Goal: Transaction & Acquisition: Purchase product/service

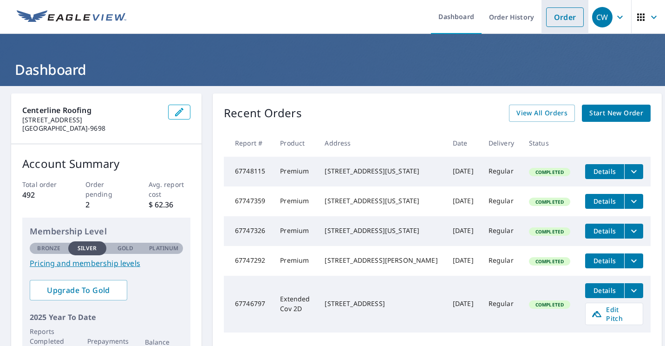
click at [554, 18] on link "Order" at bounding box center [565, 17] width 38 height 20
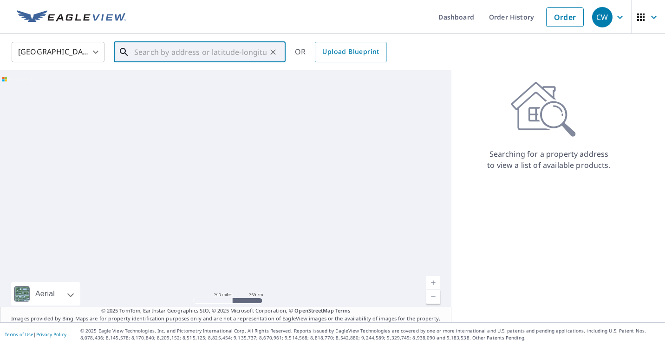
click at [172, 52] on input "text" at bounding box center [200, 52] width 132 height 26
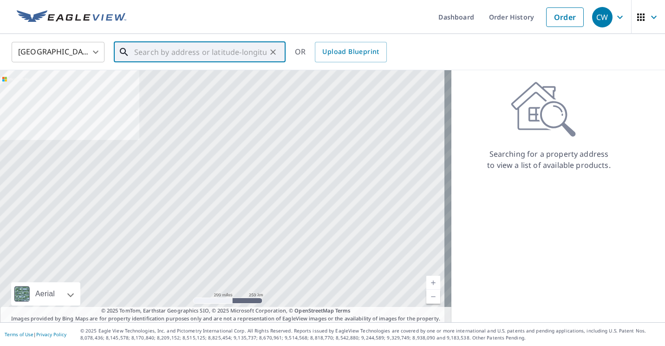
paste input "[STREET_ADDRESS][US_STATE]"
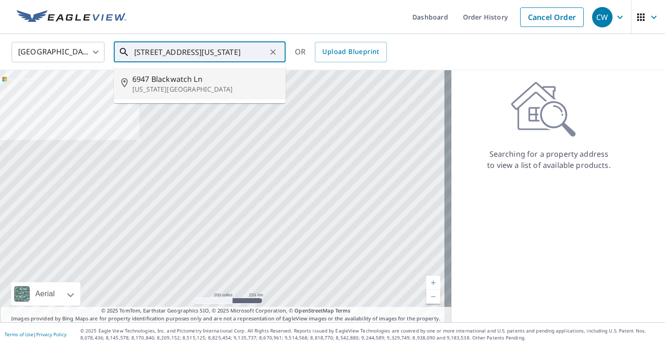
click at [203, 83] on span "6947 Blackwatch Ln" at bounding box center [205, 78] width 146 height 11
type input "[STREET_ADDRESS][US_STATE]"
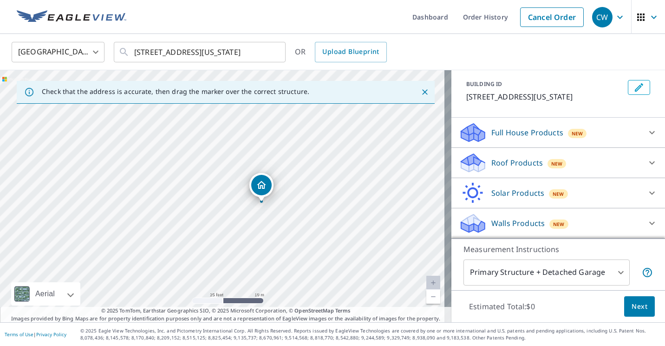
scroll to position [60, 0]
click at [549, 48] on div "[GEOGRAPHIC_DATA] [GEOGRAPHIC_DATA] ​ [STREET_ADDRESS][US_STATE] ​ OR Upload Bl…" at bounding box center [329, 52] width 649 height 22
click at [494, 166] on p "Roof Products" at bounding box center [517, 162] width 52 height 11
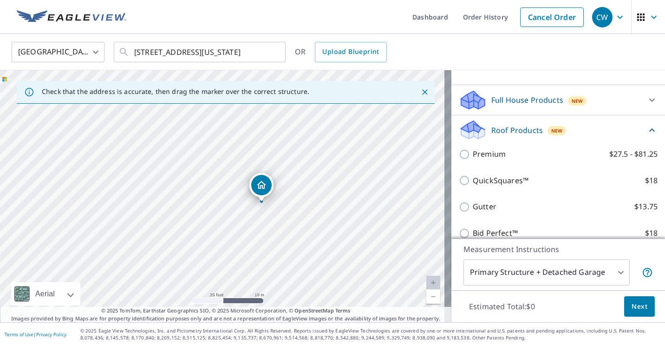
scroll to position [106, 0]
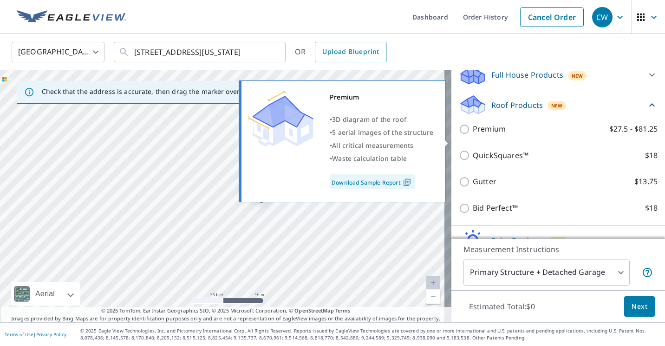
click at [459, 135] on input "Premium $27.5 - $81.25" at bounding box center [466, 129] width 14 height 11
checkbox input "true"
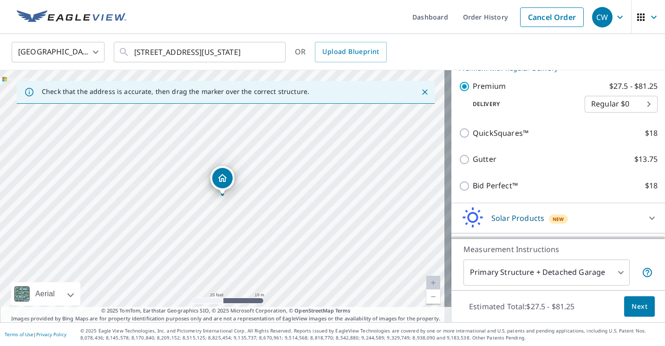
scroll to position [201, 0]
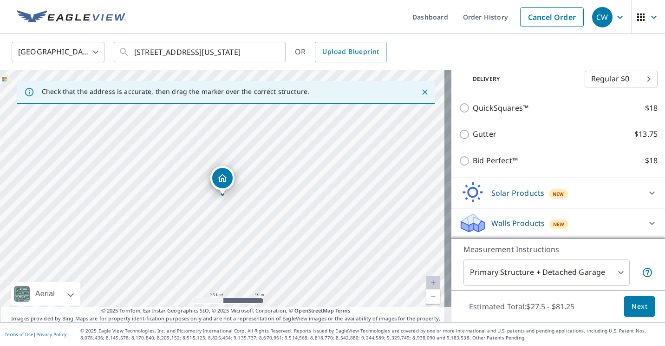
click at [632, 304] on span "Next" at bounding box center [640, 306] width 16 height 12
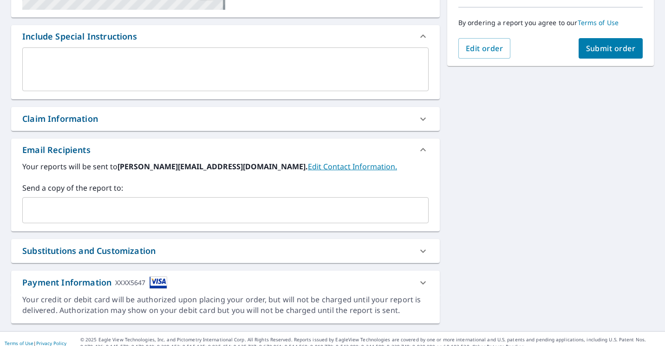
scroll to position [232, 0]
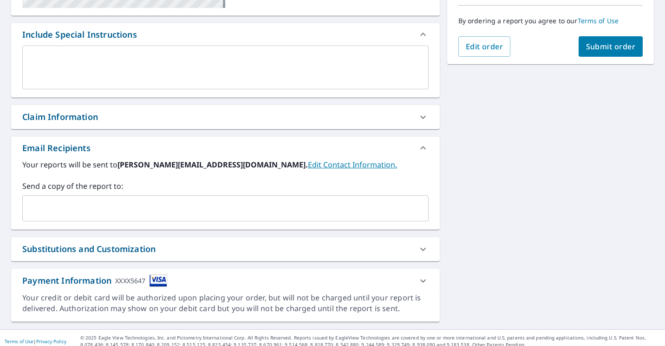
click at [91, 203] on input "text" at bounding box center [218, 208] width 384 height 18
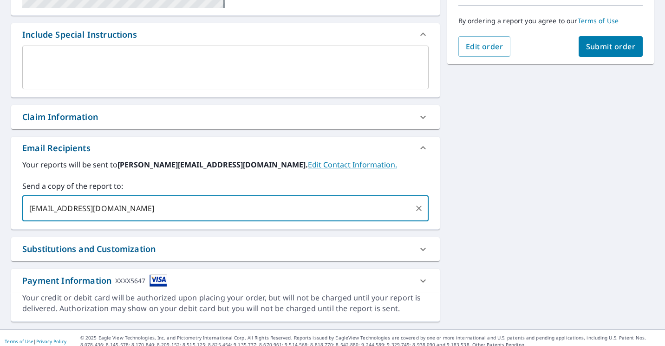
type input "[EMAIL_ADDRESS][DOMAIN_NAME]"
click at [151, 189] on label "Send a copy of the report to:" at bounding box center [225, 185] width 406 height 11
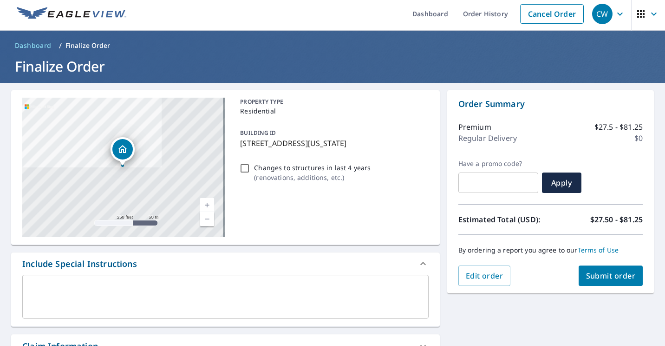
scroll to position [0, 0]
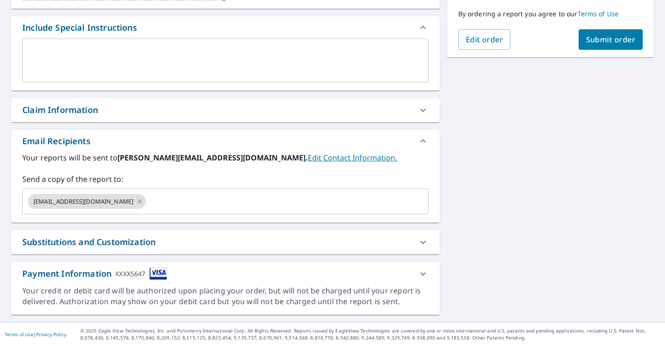
click at [603, 39] on span "Submit order" at bounding box center [611, 39] width 50 height 10
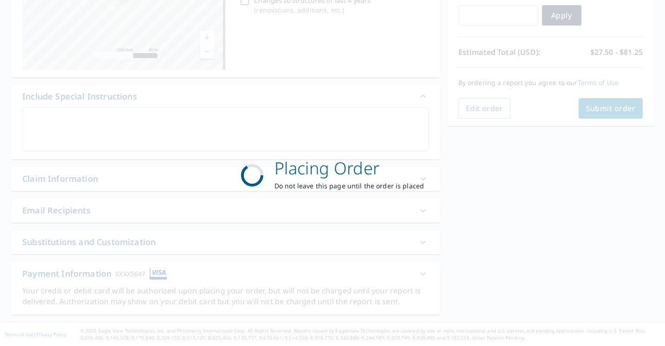
scroll to position [170, 0]
